Goal: Task Accomplishment & Management: Complete application form

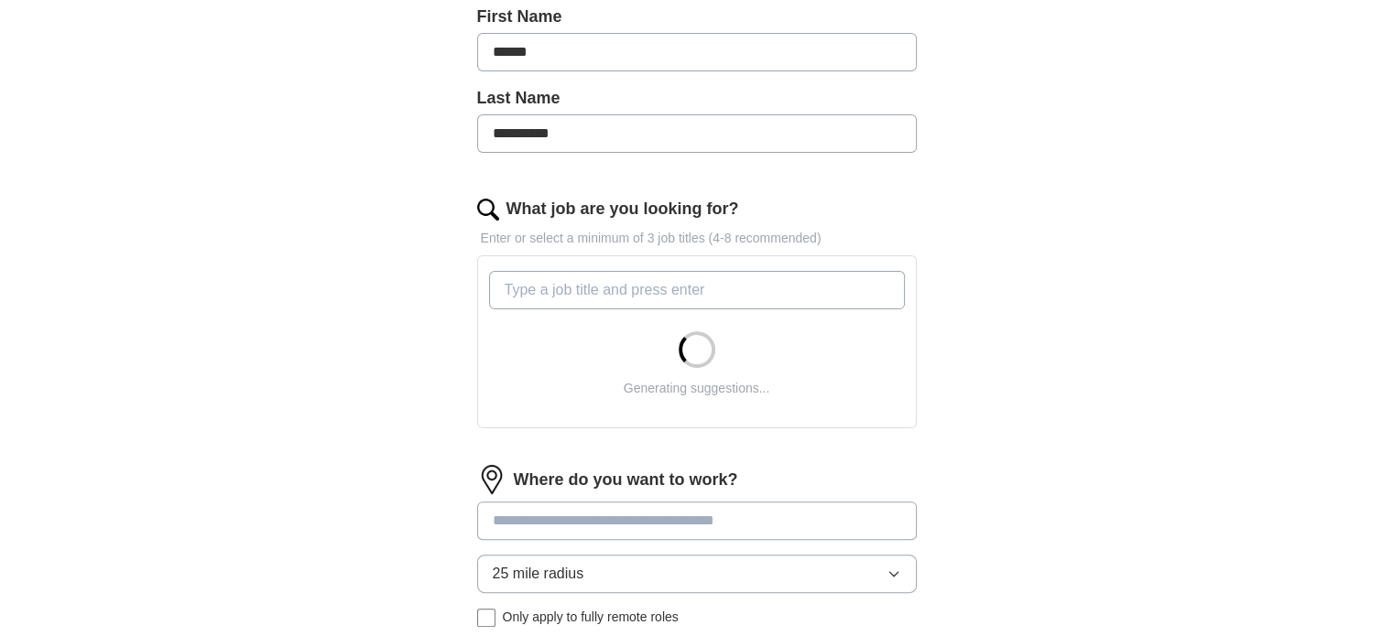
scroll to position [454, 0]
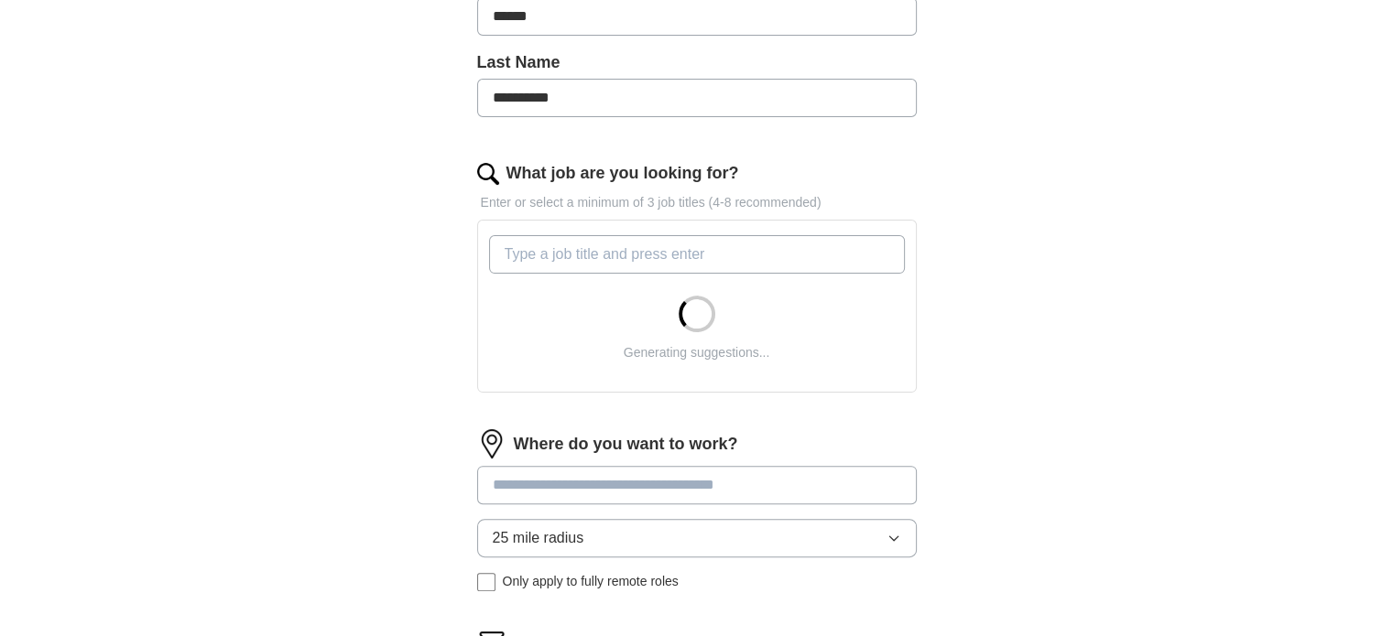
click at [604, 248] on input "What job are you looking for?" at bounding box center [697, 254] width 416 height 38
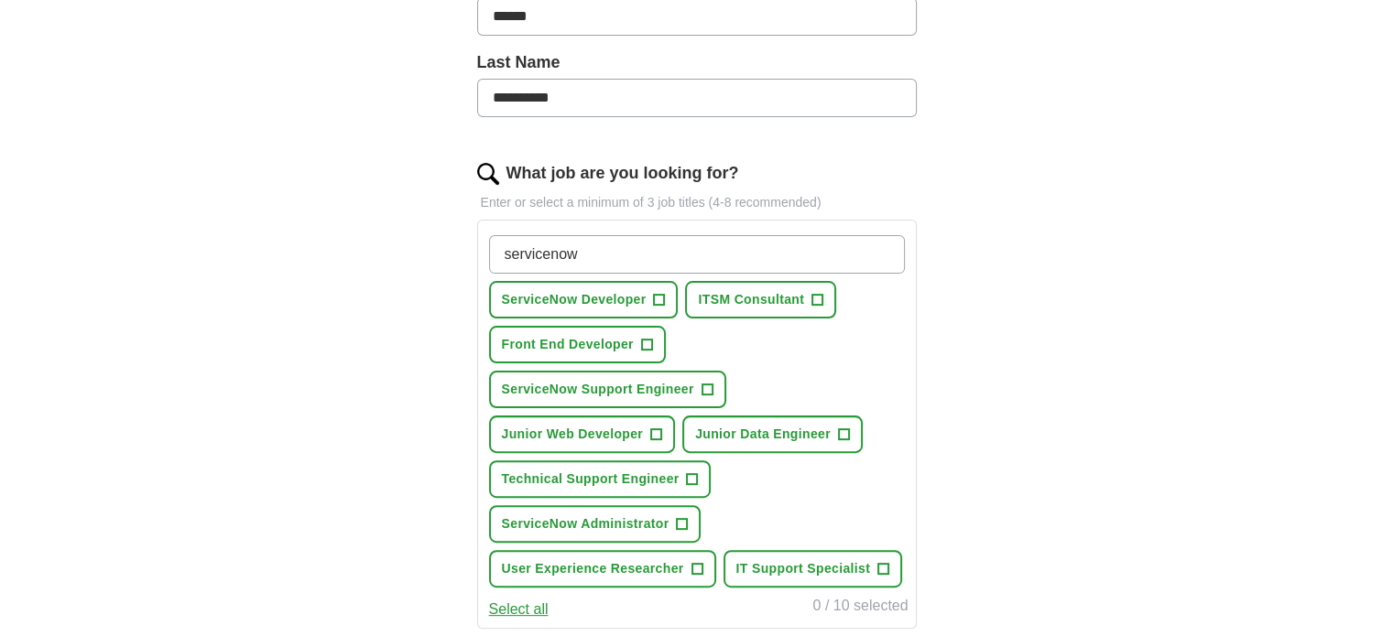
type input "servicenow"
click at [650, 291] on button "ServiceNow Developer +" at bounding box center [584, 300] width 190 height 38
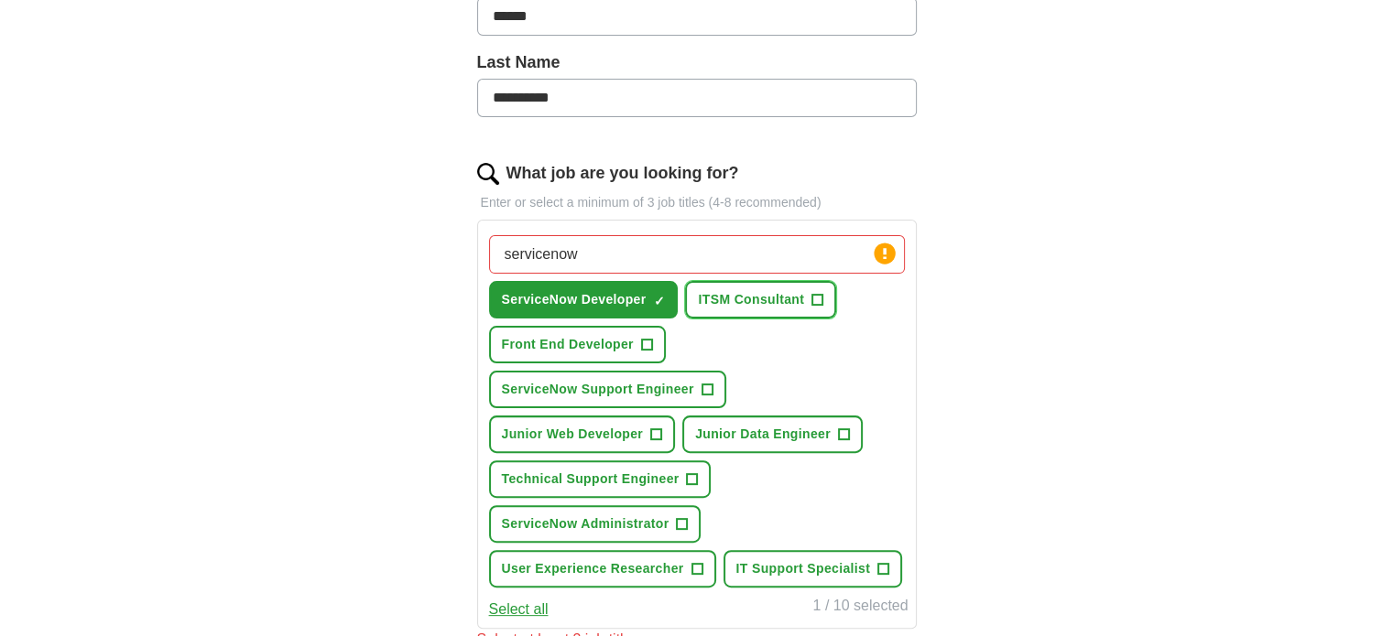
click at [805, 297] on button "ITSM Consultant +" at bounding box center [760, 300] width 151 height 38
click at [634, 326] on button "Front End Developer +" at bounding box center [577, 345] width 177 height 38
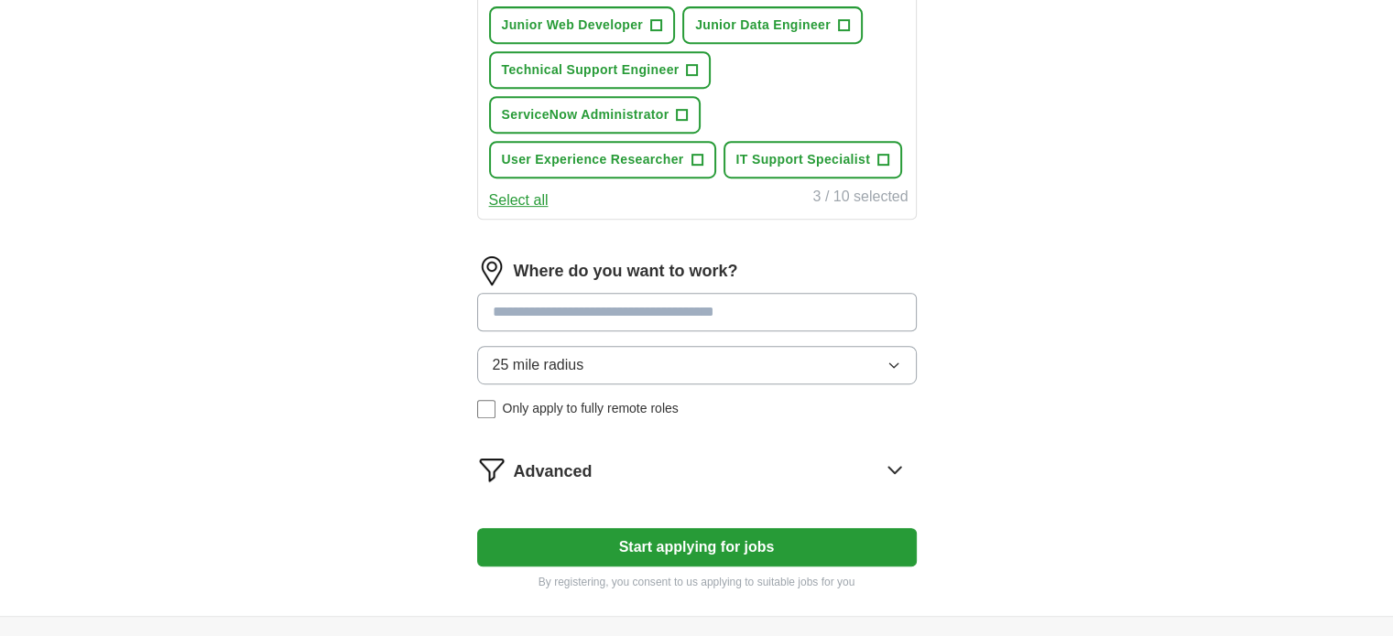
scroll to position [920, 0]
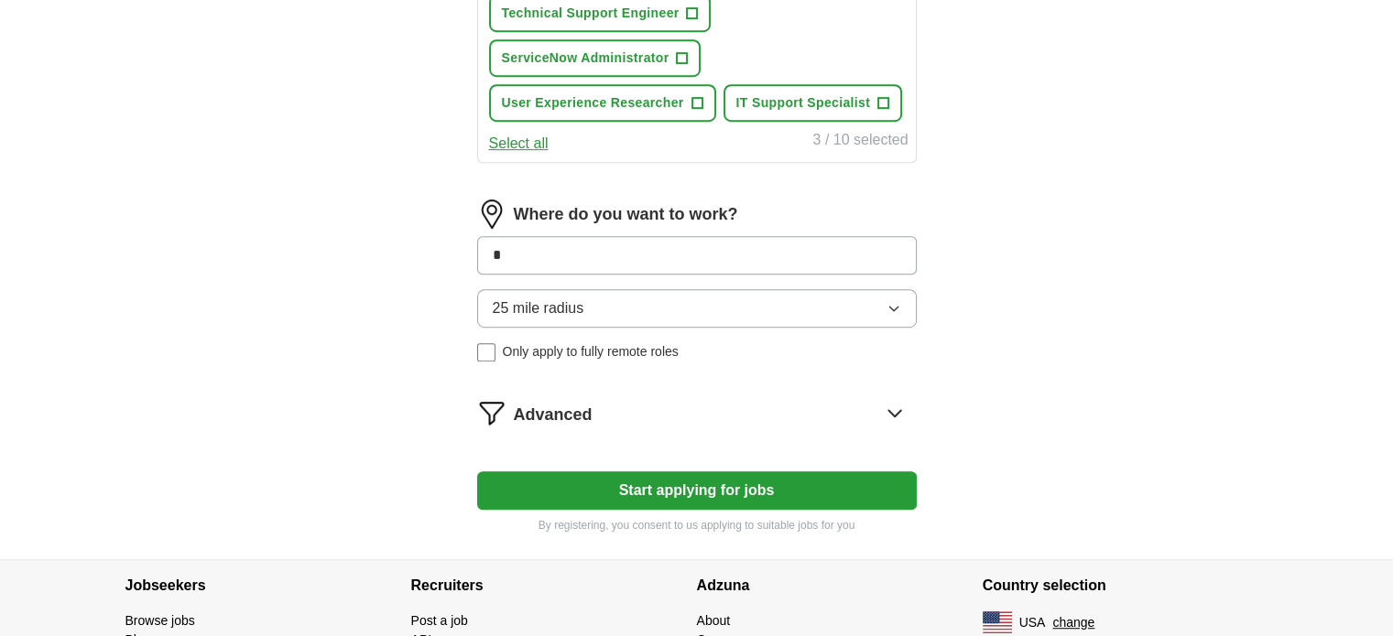
click at [671, 245] on input "*" at bounding box center [696, 255] width 439 height 38
type input "*****"
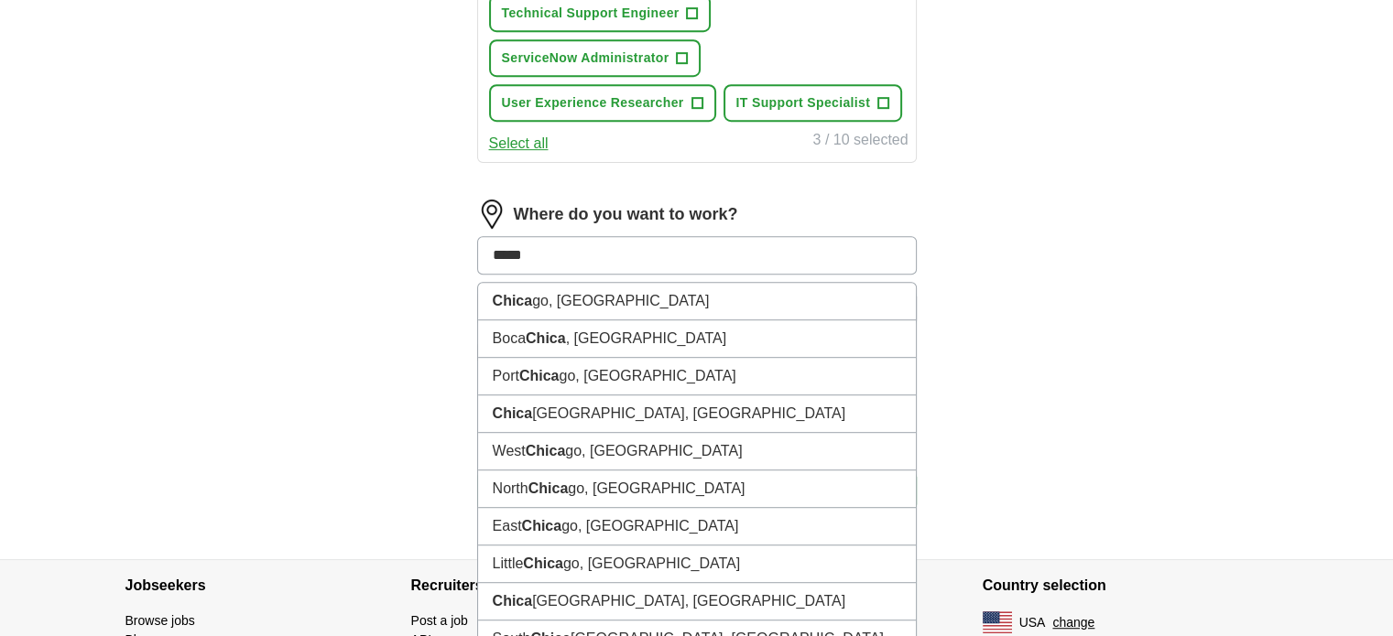
click at [671, 245] on input "*****" at bounding box center [696, 255] width 439 height 38
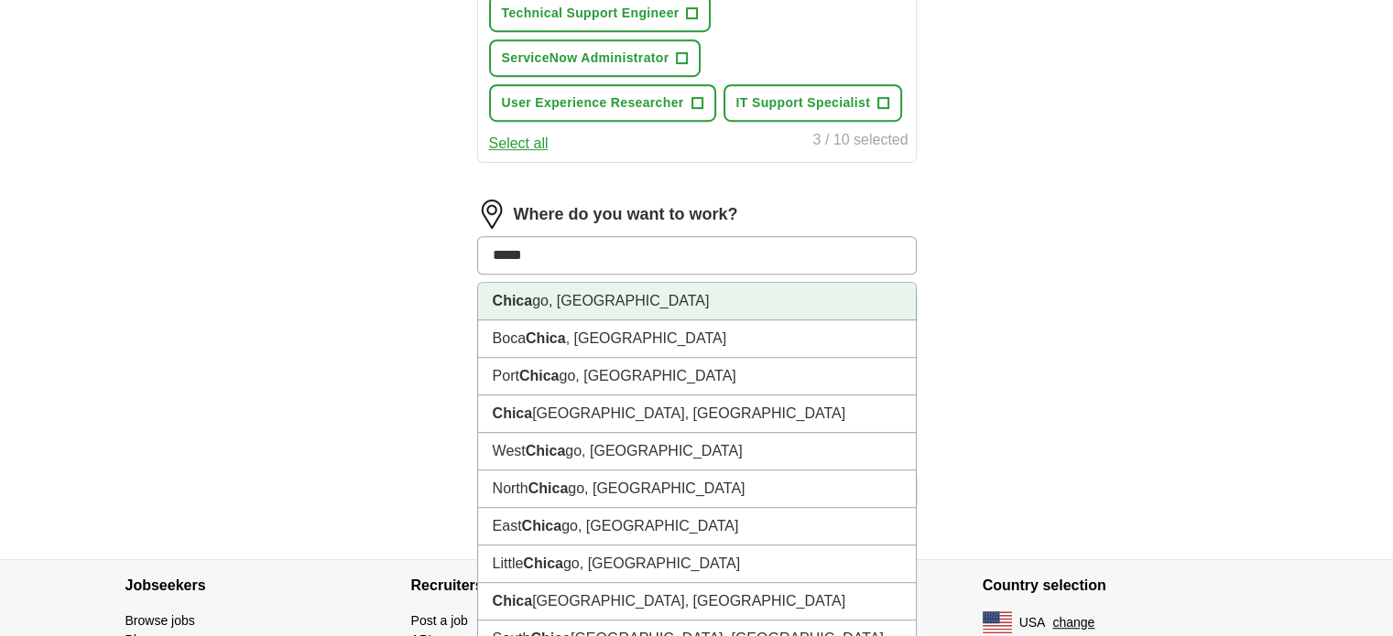
click at [638, 283] on li "Chica go, [GEOGRAPHIC_DATA]" at bounding box center [697, 302] width 438 height 38
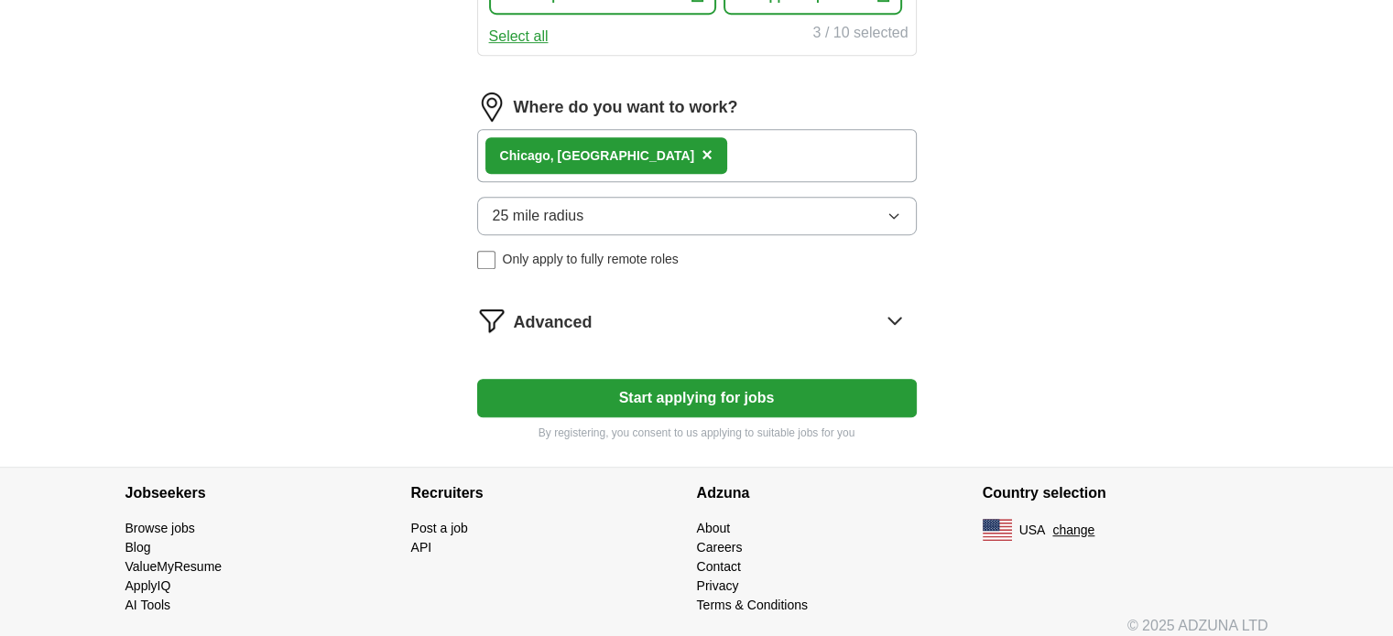
scroll to position [1034, 0]
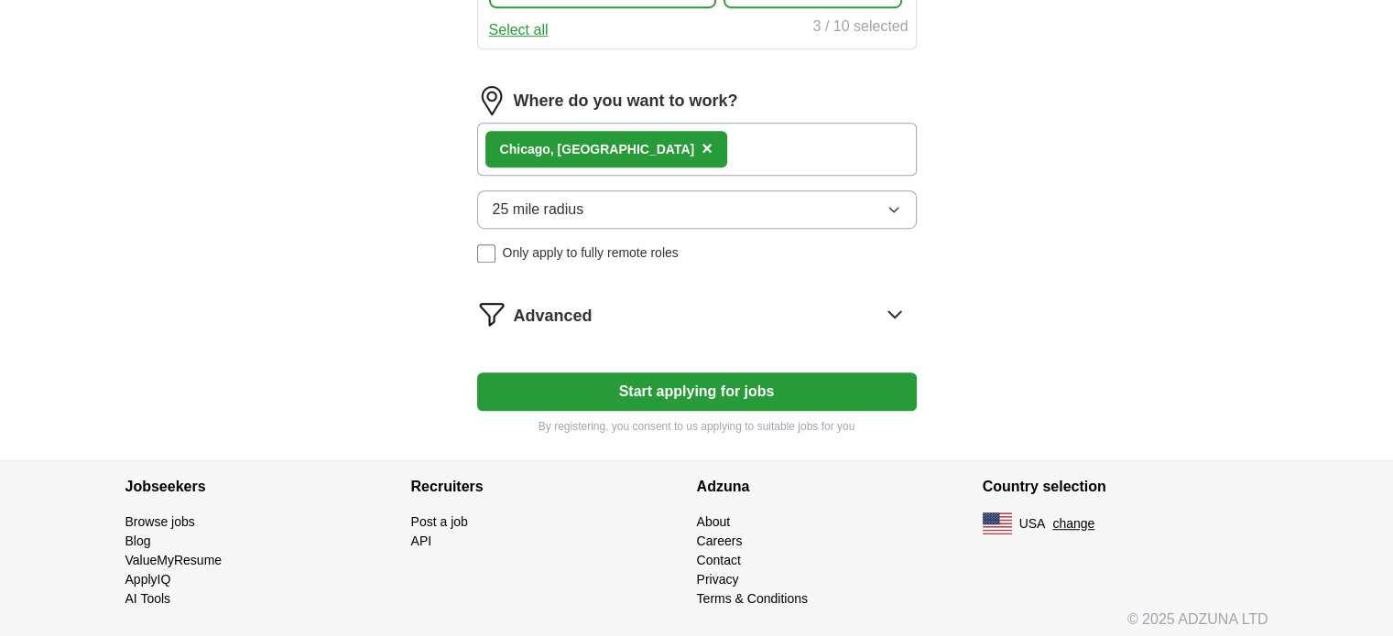
click at [689, 300] on div "Advanced" at bounding box center [715, 313] width 403 height 29
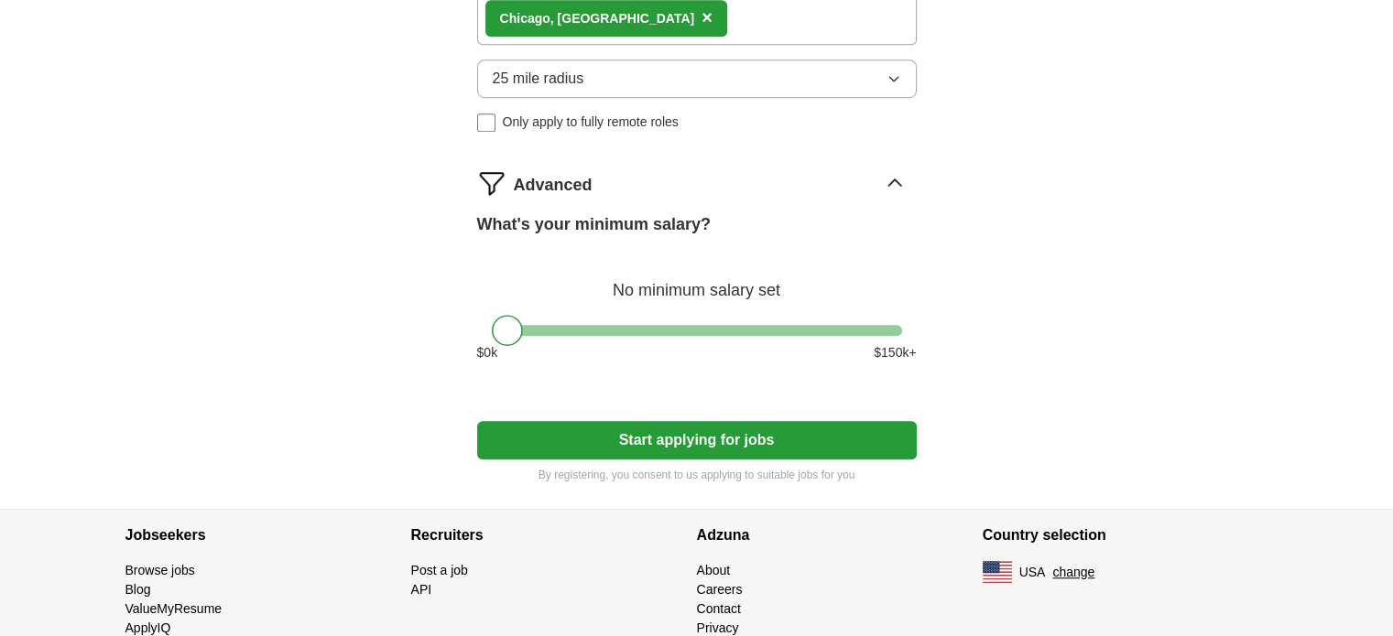
scroll to position [1213, 0]
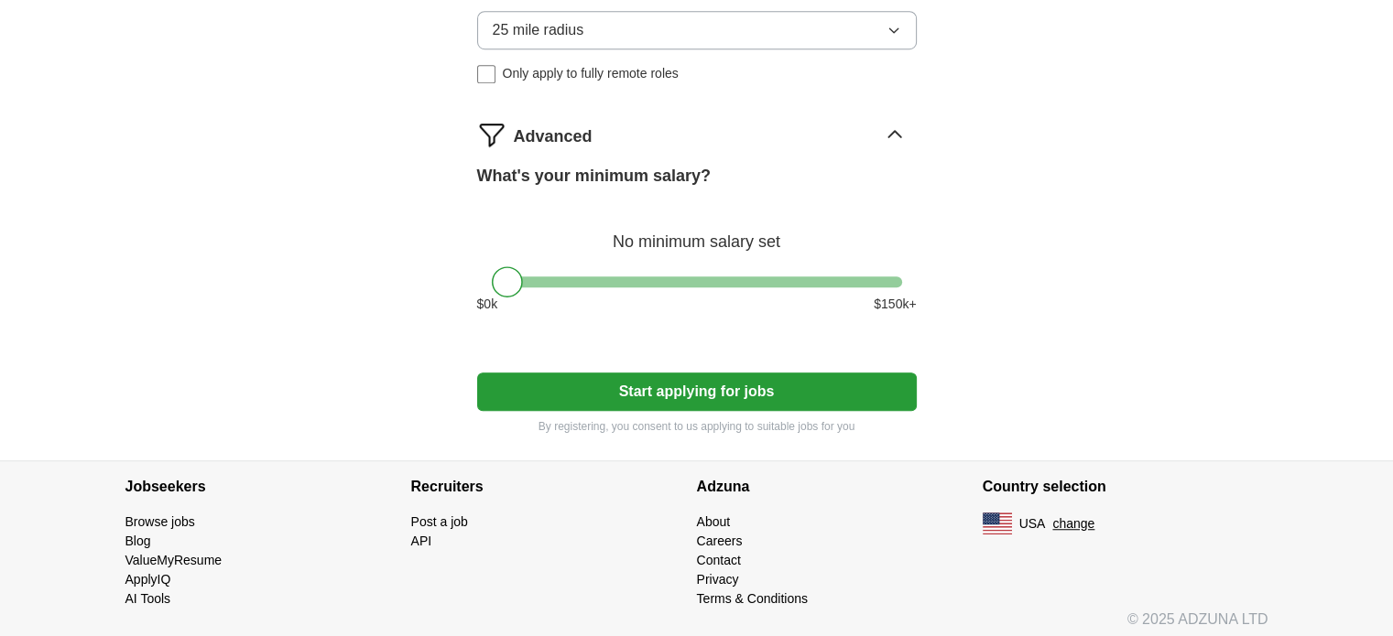
click at [680, 373] on button "Start applying for jobs" at bounding box center [696, 392] width 439 height 38
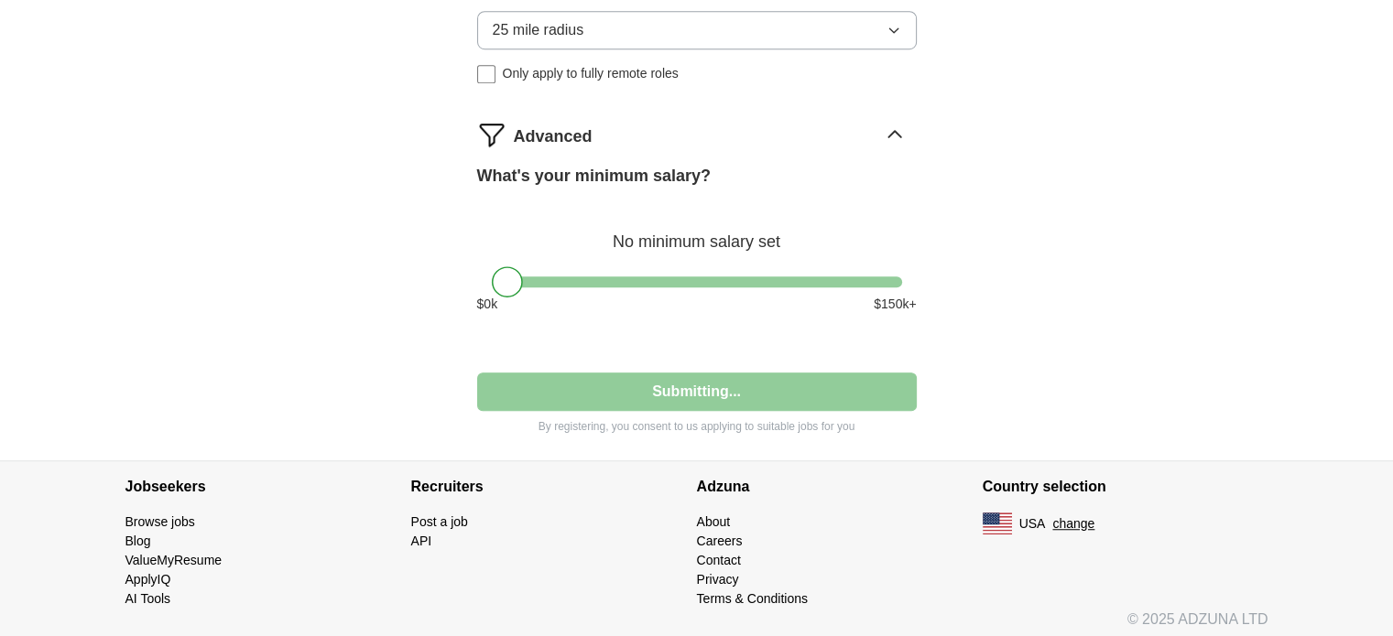
select select "**"
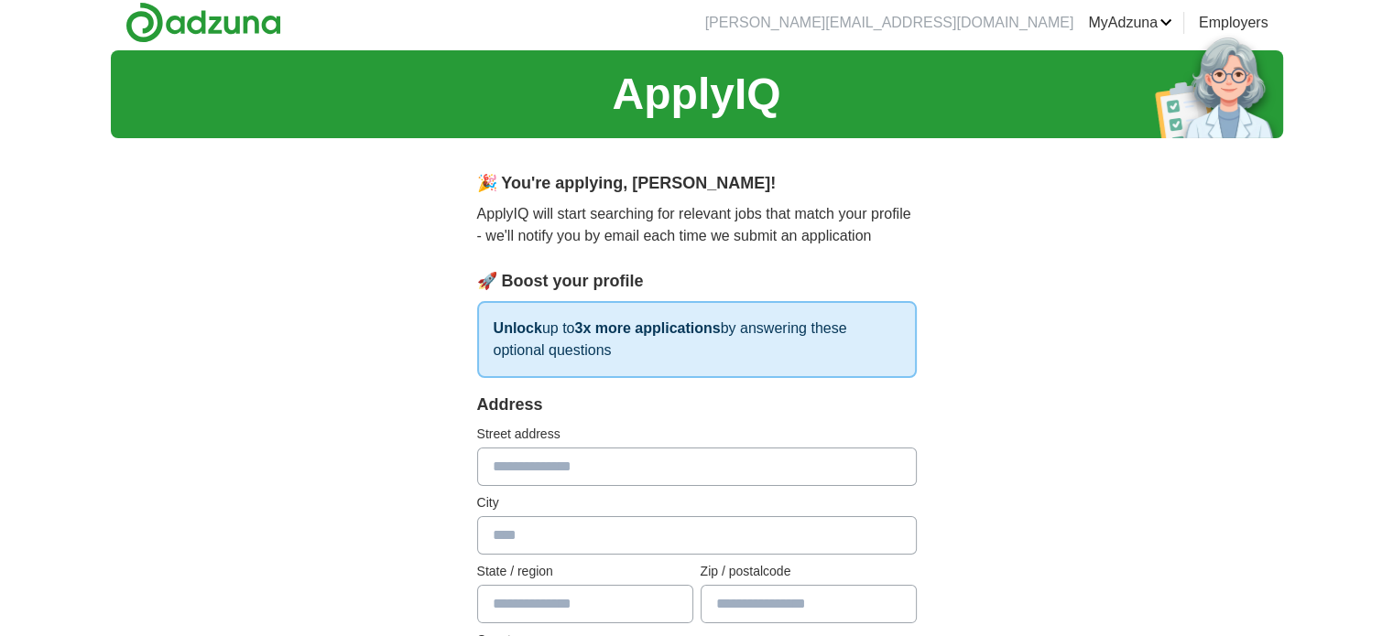
scroll to position [0, 0]
